Goal: Information Seeking & Learning: Learn about a topic

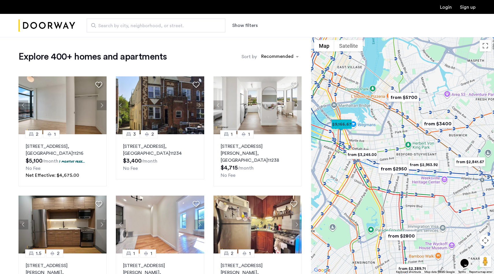
click at [412, 101] on img "from $5700" at bounding box center [404, 97] width 36 height 13
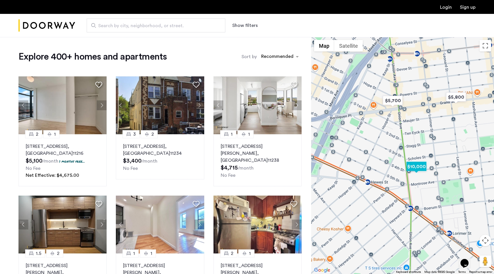
click at [418, 167] on img "$10,000" at bounding box center [416, 166] width 25 height 13
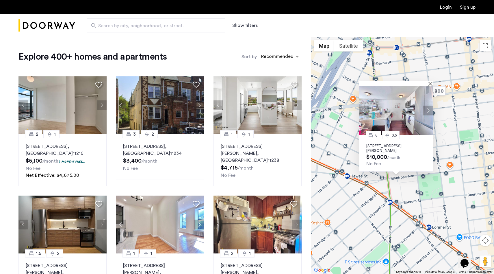
drag, startPoint x: 462, startPoint y: 147, endPoint x: 421, endPoint y: 186, distance: 57.5
click at [420, 187] on div "6 3.5 [STREET_ADDRESS][PERSON_NAME] $10,000 /month No Fee" at bounding box center [402, 155] width 183 height 237
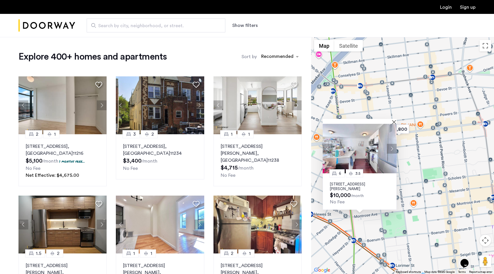
click at [421, 186] on div "6 3.5 [STREET_ADDRESS][PERSON_NAME] $10,000 /month No Fee" at bounding box center [402, 155] width 183 height 237
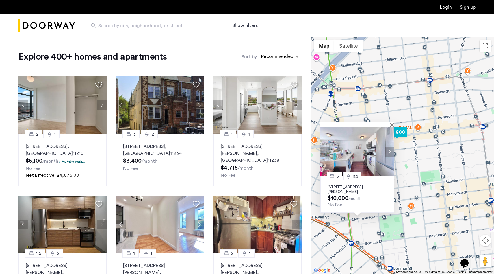
click at [398, 129] on img "$5,800" at bounding box center [397, 131] width 25 height 13
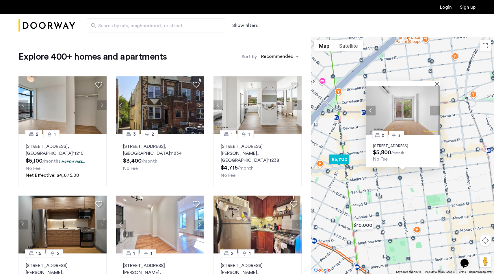
click at [341, 161] on img "$5,700" at bounding box center [339, 159] width 25 height 13
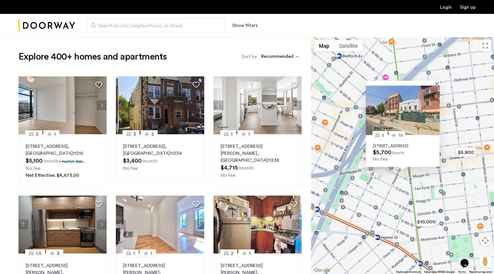
click at [451, 165] on div "2 1.5 [STREET_ADDRESS] $5,700 /month No Fee" at bounding box center [402, 155] width 183 height 237
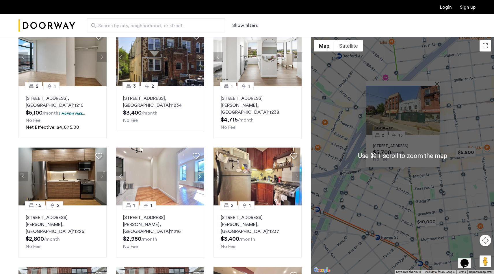
scroll to position [86, 0]
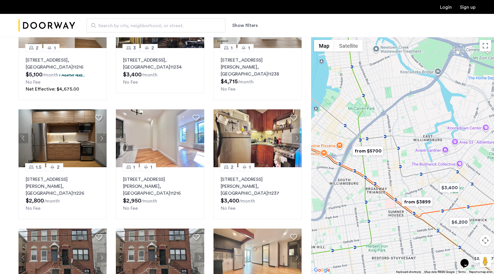
drag, startPoint x: 472, startPoint y: 186, endPoint x: 391, endPoint y: 162, distance: 84.6
click at [391, 162] on div at bounding box center [402, 155] width 183 height 237
click at [460, 223] on img "$6,200" at bounding box center [460, 221] width 25 height 13
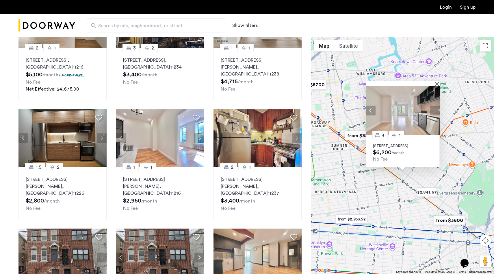
click at [458, 125] on div "4 4 [STREET_ADDRESS] $6,200 /month No Fee" at bounding box center [402, 155] width 183 height 237
click at [436, 81] on div at bounding box center [403, 83] width 74 height 5
click at [439, 82] on button "Close" at bounding box center [439, 84] width 4 height 4
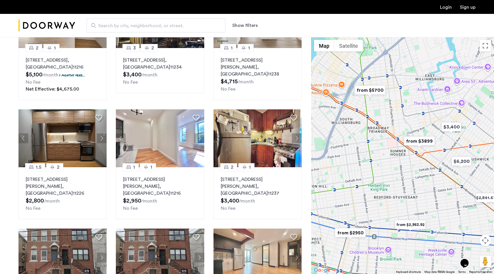
drag, startPoint x: 382, startPoint y: 95, endPoint x: 446, endPoint y: 104, distance: 65.3
click at [446, 104] on div at bounding box center [402, 155] width 183 height 237
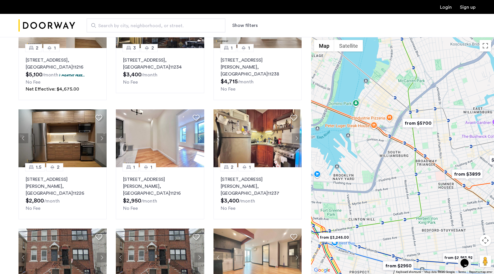
drag, startPoint x: 396, startPoint y: 103, endPoint x: 442, endPoint y: 134, distance: 56.5
click at [442, 134] on div at bounding box center [402, 155] width 183 height 237
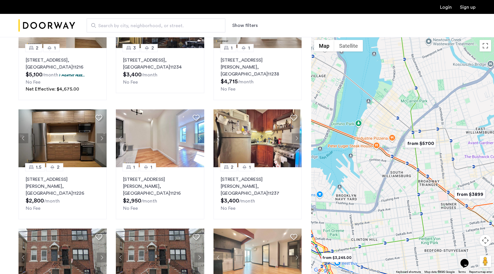
drag, startPoint x: 414, startPoint y: 95, endPoint x: 413, endPoint y: 115, distance: 20.0
click at [413, 115] on div at bounding box center [402, 155] width 183 height 237
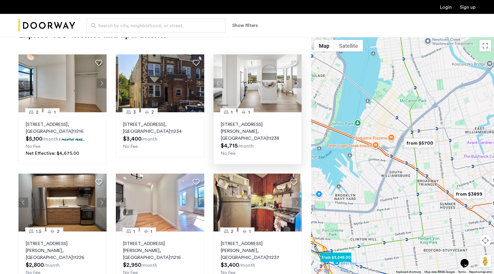
scroll to position [0, 0]
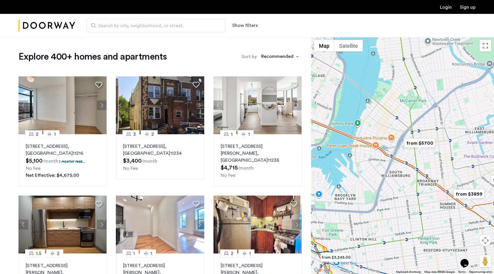
click at [243, 20] on div "Search by city, neighborhood, or street. Show filters" at bounding box center [275, 26] width 401 height 14
click at [243, 25] on button "Show filters" at bounding box center [244, 25] width 25 height 7
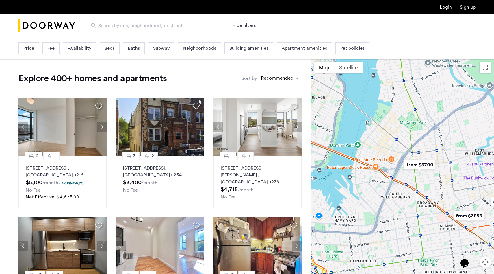
click at [111, 49] on span "Beds" at bounding box center [110, 48] width 10 height 7
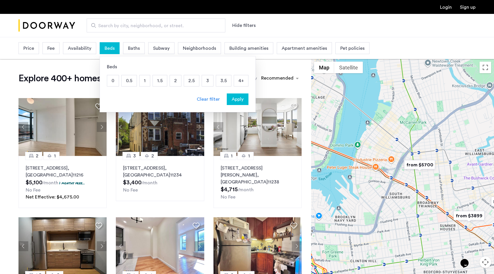
click at [239, 82] on p "4+" at bounding box center [241, 80] width 14 height 11
click at [237, 102] on span "Apply" at bounding box center [238, 99] width 12 height 7
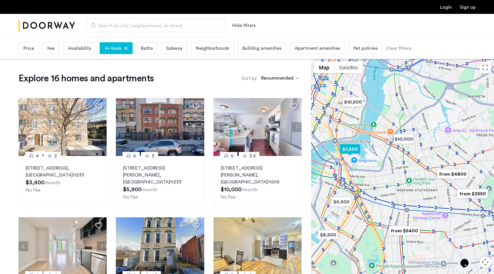
click at [348, 150] on img "$7,500" at bounding box center [350, 149] width 25 height 13
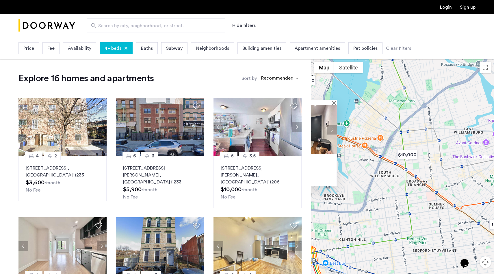
drag, startPoint x: 468, startPoint y: 167, endPoint x: 357, endPoint y: 164, distance: 111.7
click at [357, 164] on div "4 2.5 [STREET_ADDRESS] $7,500 /month No Fee" at bounding box center [402, 177] width 183 height 237
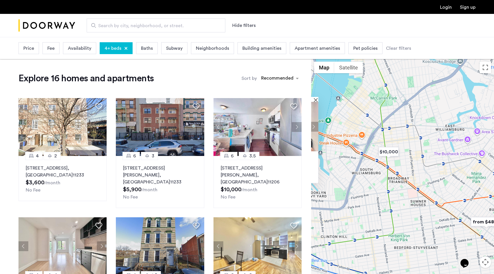
click at [461, 189] on div "4 2.5 [STREET_ADDRESS] $7,500 /month No Fee" at bounding box center [402, 177] width 183 height 237
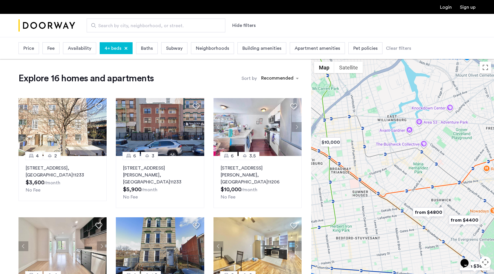
drag, startPoint x: 451, startPoint y: 179, endPoint x: 391, endPoint y: 169, distance: 60.3
click at [391, 169] on div "4 2.5 [STREET_ADDRESS] $7,500 /month No Fee" at bounding box center [402, 177] width 183 height 237
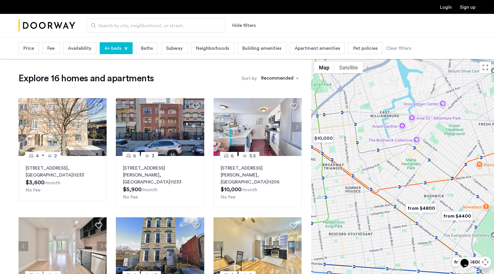
click at [428, 208] on img "from $4800" at bounding box center [422, 208] width 36 height 13
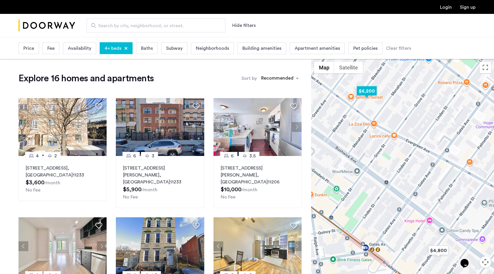
click at [371, 93] on img "$6,200" at bounding box center [367, 90] width 25 height 13
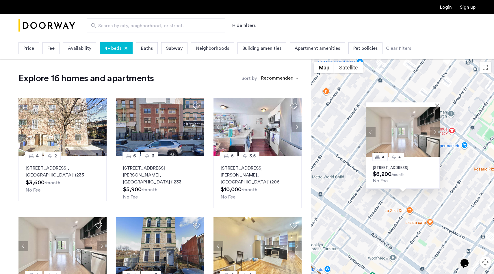
click at [410, 140] on img at bounding box center [403, 131] width 74 height 49
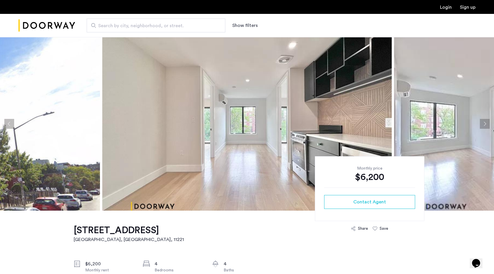
click at [485, 125] on button "Next apartment" at bounding box center [485, 124] width 10 height 10
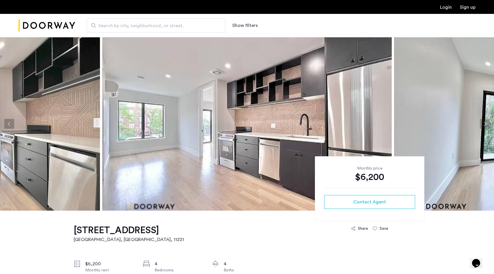
click at [485, 125] on button "Next apartment" at bounding box center [485, 124] width 10 height 10
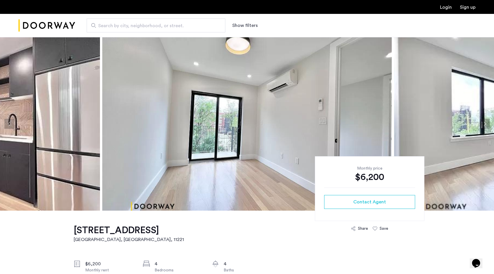
click at [485, 125] on button "Next apartment" at bounding box center [485, 124] width 10 height 10
